Goal: Navigation & Orientation: Find specific page/section

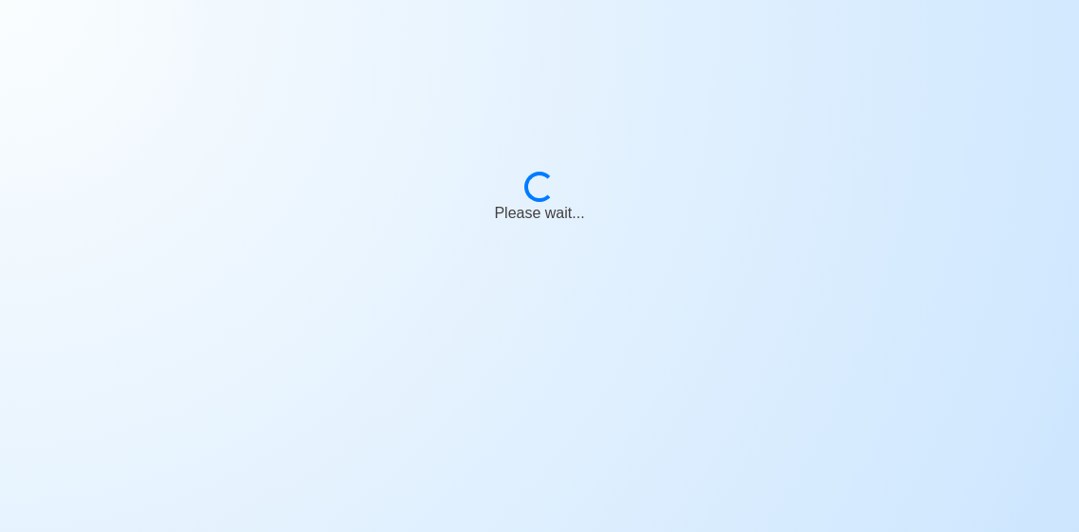
scroll to position [91, 0]
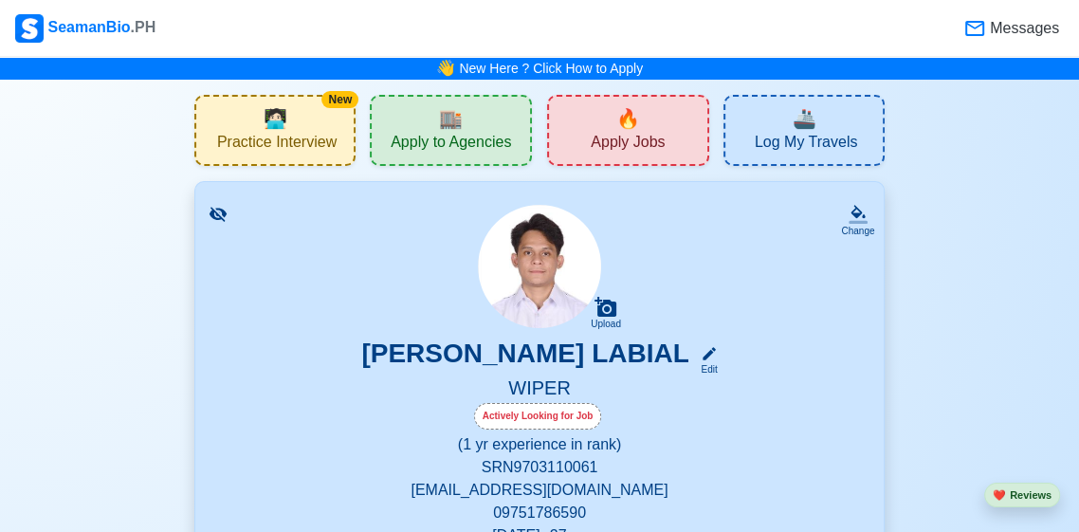
click at [1024, 22] on span "Messages" at bounding box center [1022, 28] width 73 height 23
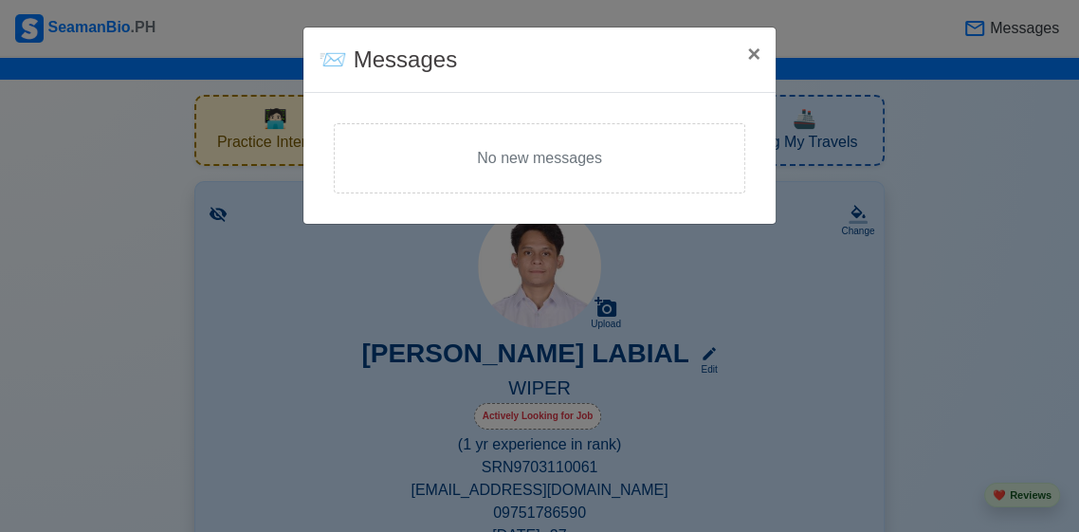
click at [1008, 34] on div "📨 Messages × Close No new messages" at bounding box center [539, 266] width 1079 height 532
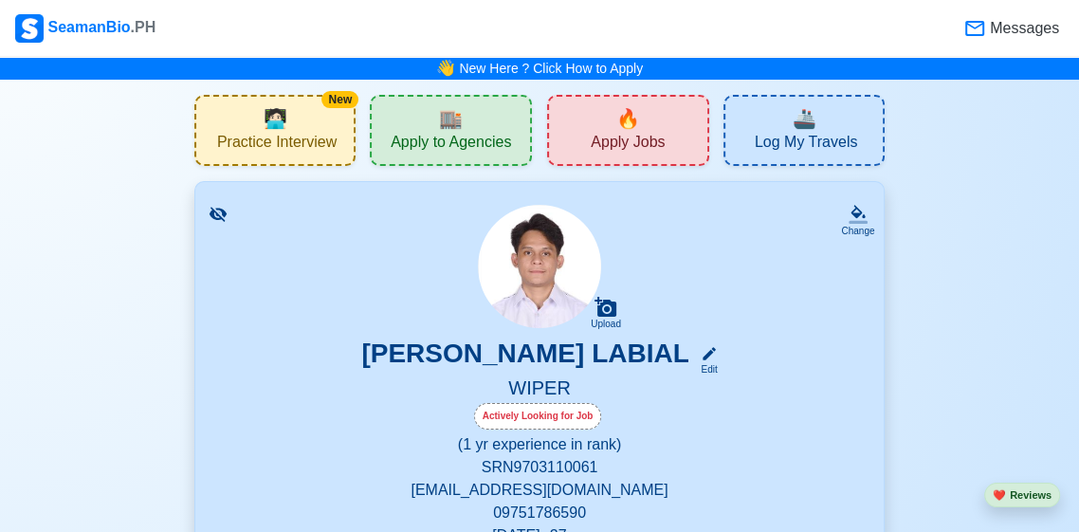
click at [999, 31] on span "Messages" at bounding box center [1022, 28] width 73 height 23
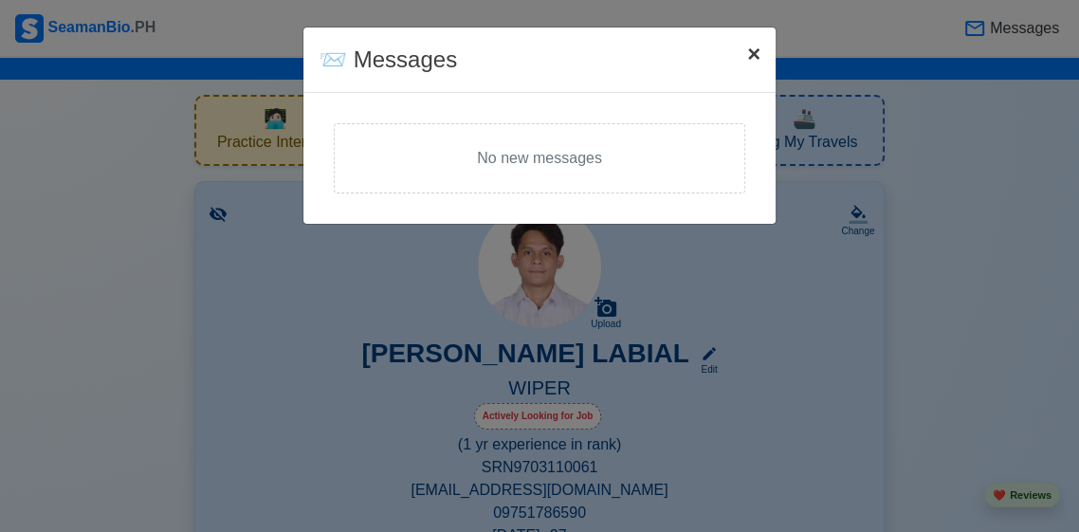
click at [761, 56] on button "× Close" at bounding box center [754, 54] width 44 height 53
